Goal: Check status

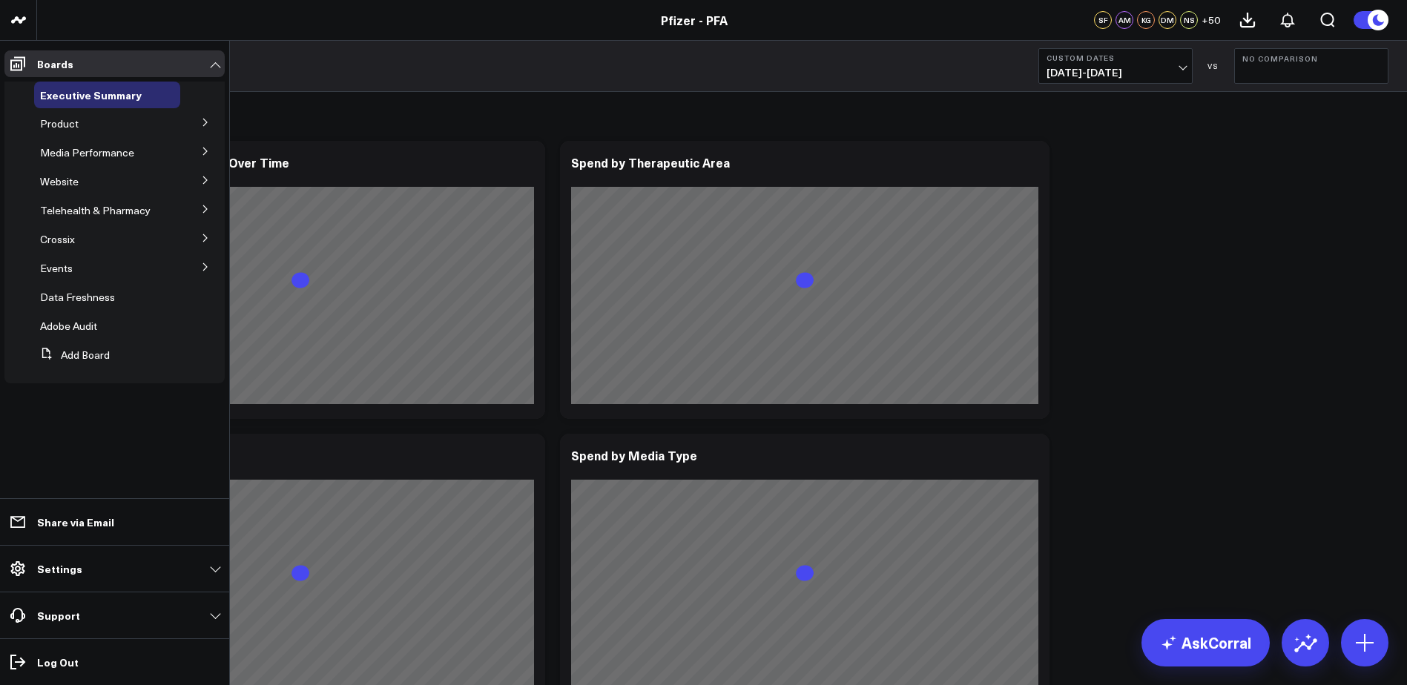
click at [199, 125] on button at bounding box center [205, 122] width 39 height 22
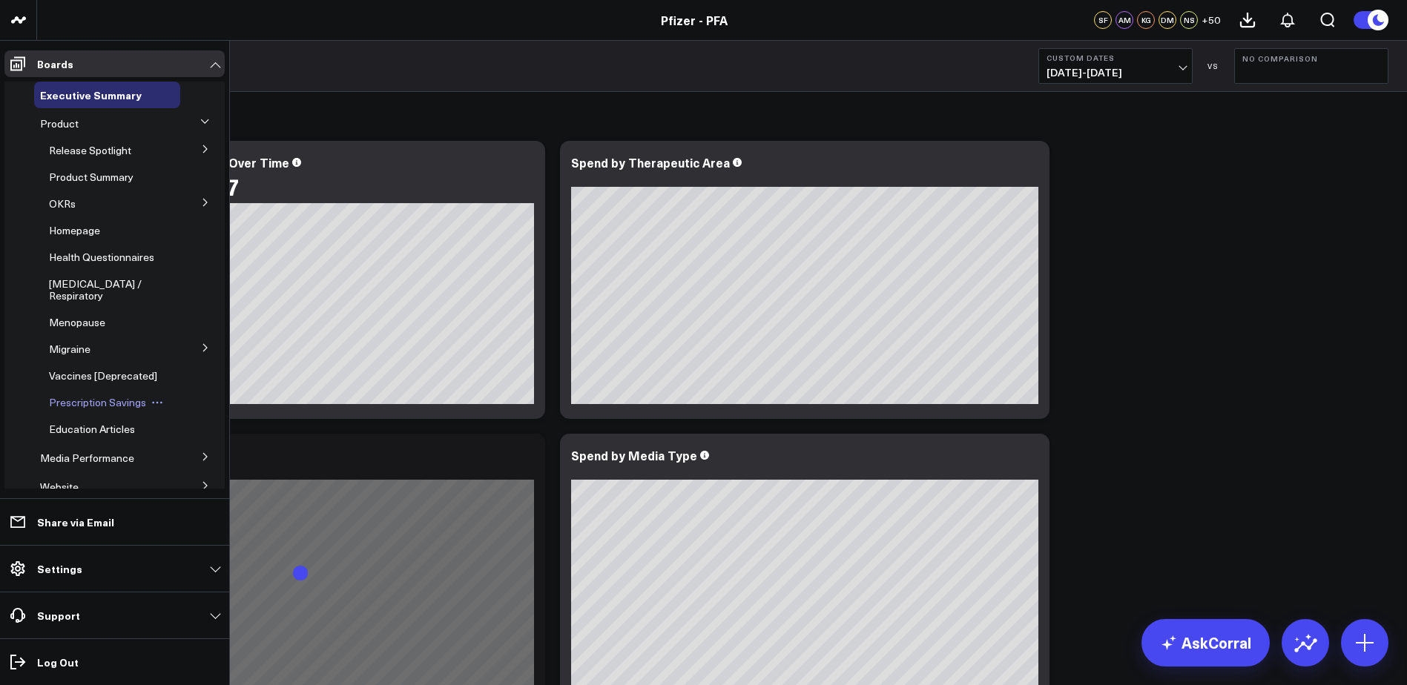
scroll to position [74, 0]
